Goal: Browse casually

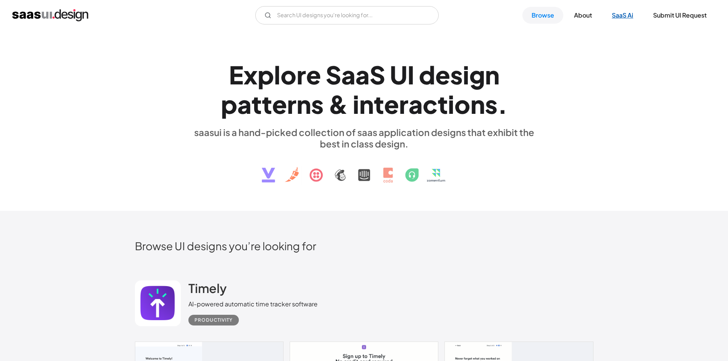
click at [627, 17] on link "SaaS Ai" at bounding box center [623, 15] width 40 height 17
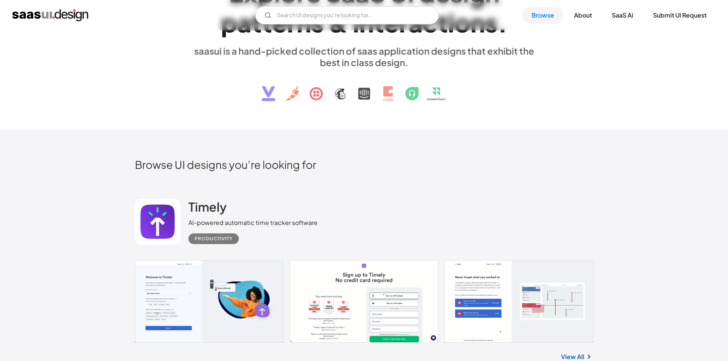
scroll to position [115, 0]
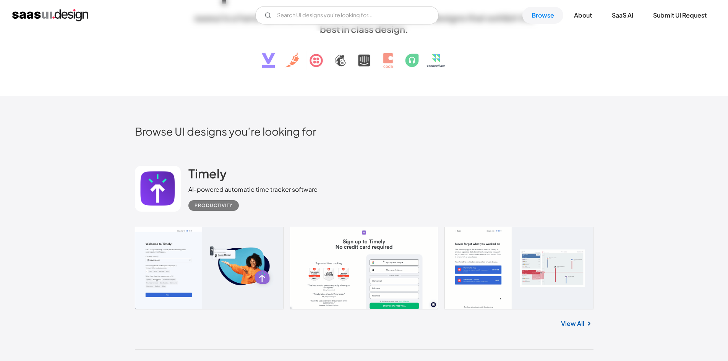
click at [190, 257] on link at bounding box center [364, 268] width 459 height 83
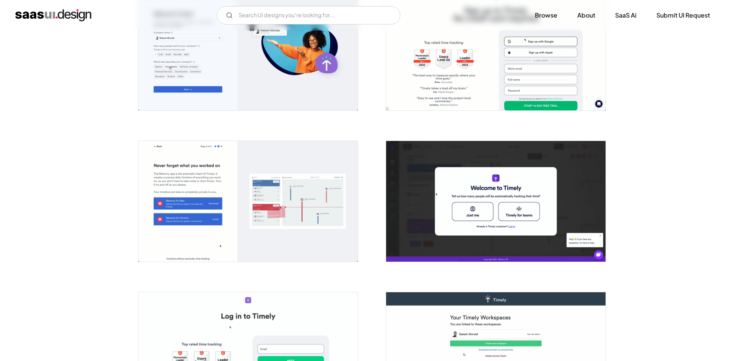
scroll to position [191, 0]
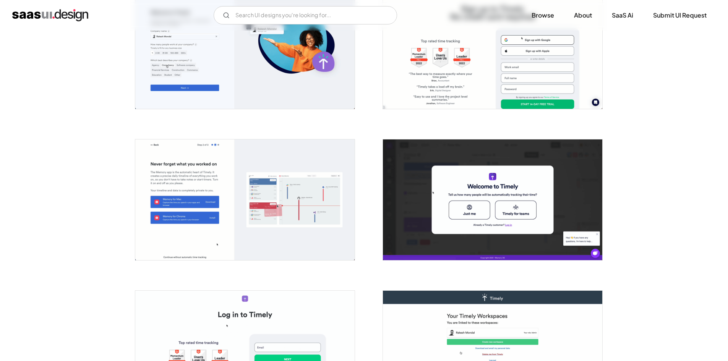
click at [215, 107] on img "open lightbox" at bounding box center [244, 48] width 219 height 121
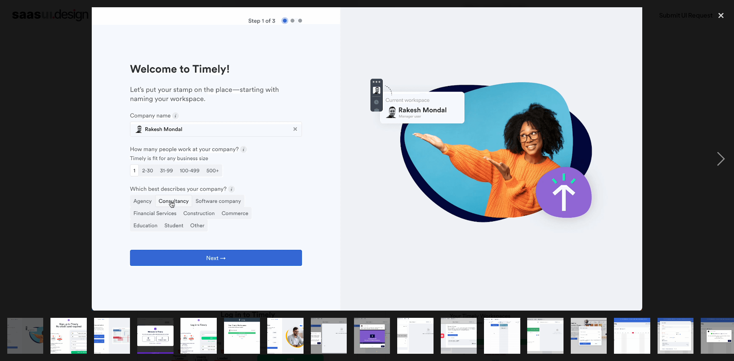
click at [435, 335] on div "show item 10 of 25" at bounding box center [415, 336] width 43 height 50
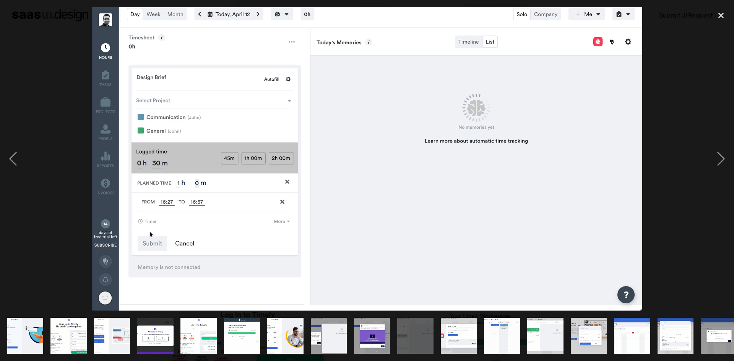
click at [450, 330] on img "show item 11 of 25" at bounding box center [458, 336] width 65 height 36
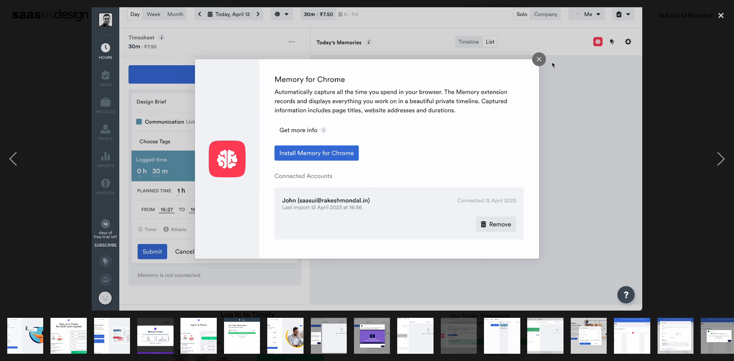
click at [500, 334] on img "show item 12 of 25" at bounding box center [501, 336] width 65 height 36
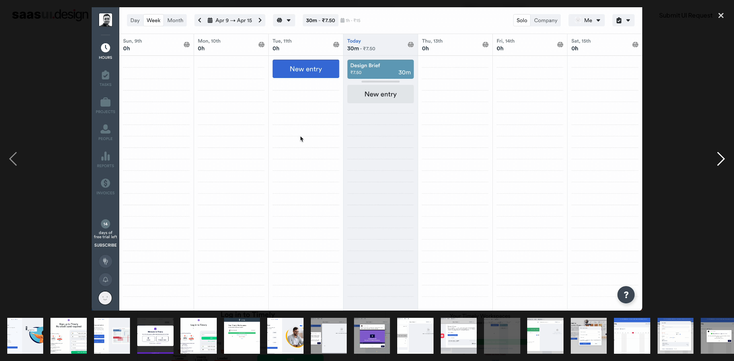
click at [723, 155] on div "next image" at bounding box center [721, 158] width 26 height 303
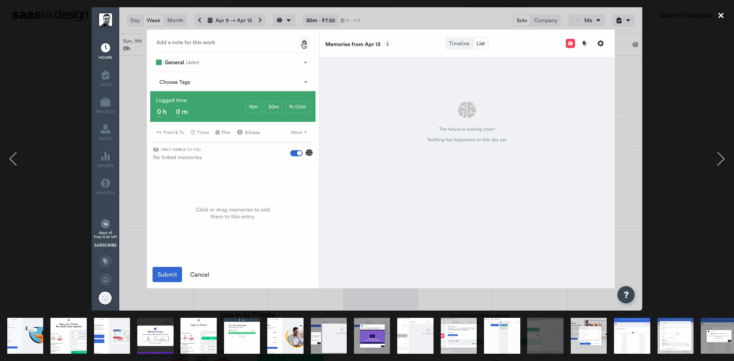
click at [720, 15] on div "close lightbox" at bounding box center [721, 15] width 26 height 17
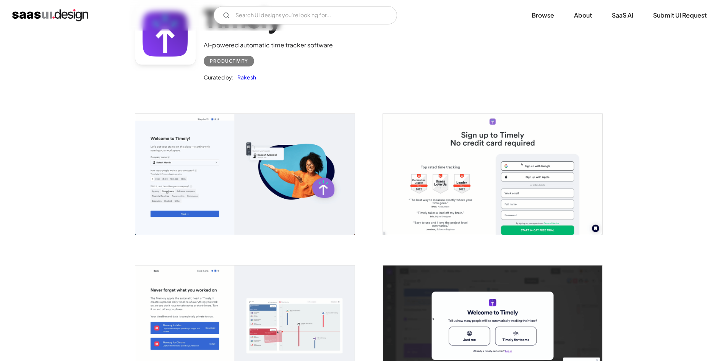
scroll to position [64, 0]
